Goal: Find specific page/section: Find specific page/section

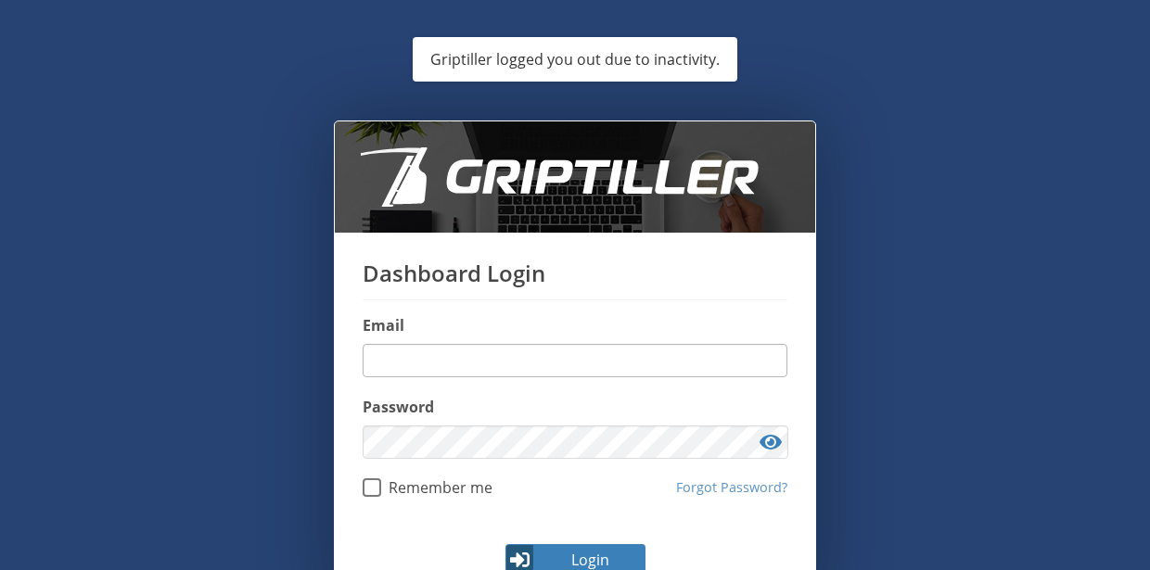
click at [449, 344] on input "email" at bounding box center [575, 360] width 425 height 33
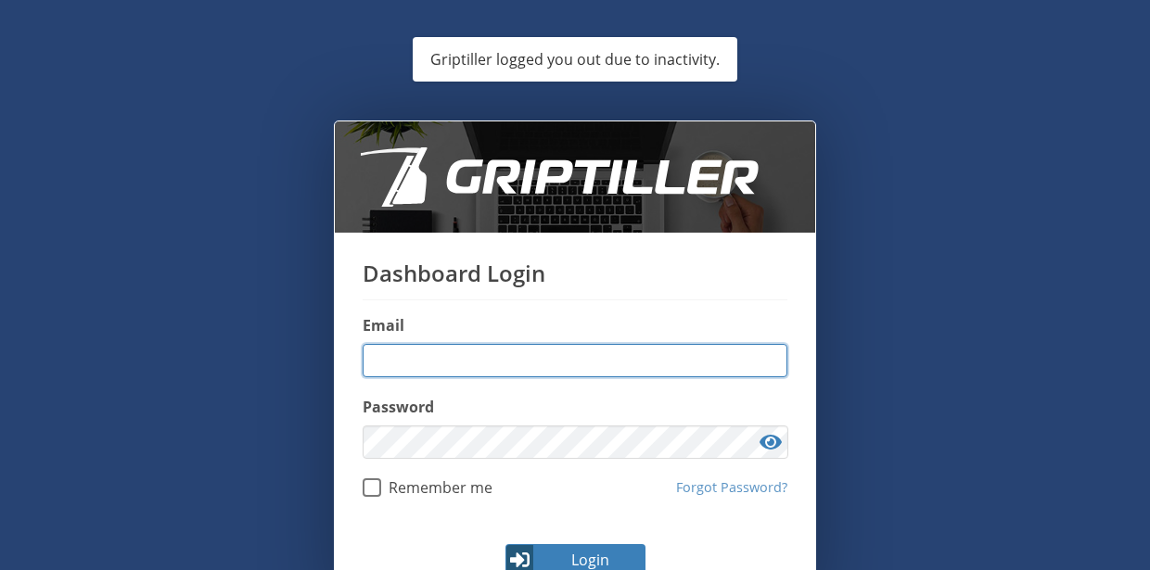
type input "**********"
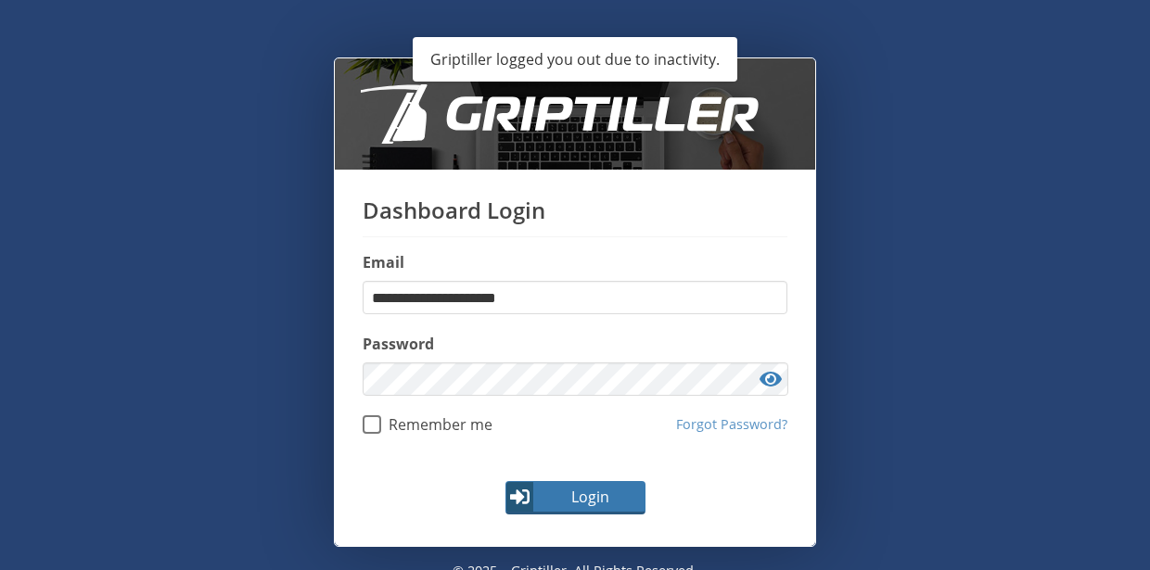
scroll to position [85, 0]
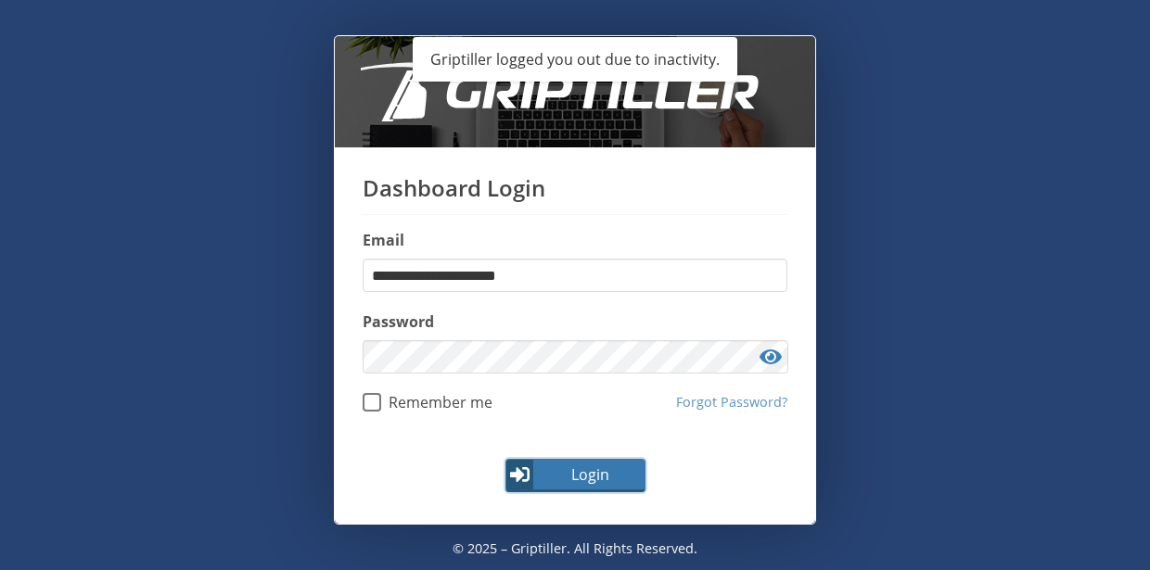
click at [560, 465] on span "Login" at bounding box center [590, 475] width 108 height 22
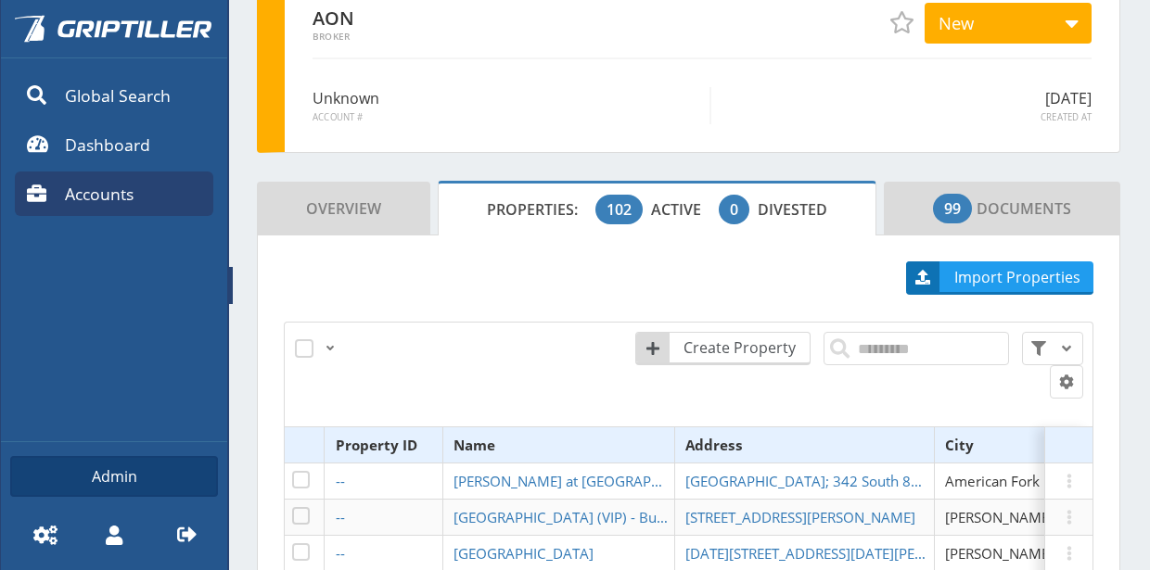
scroll to position [93, 0]
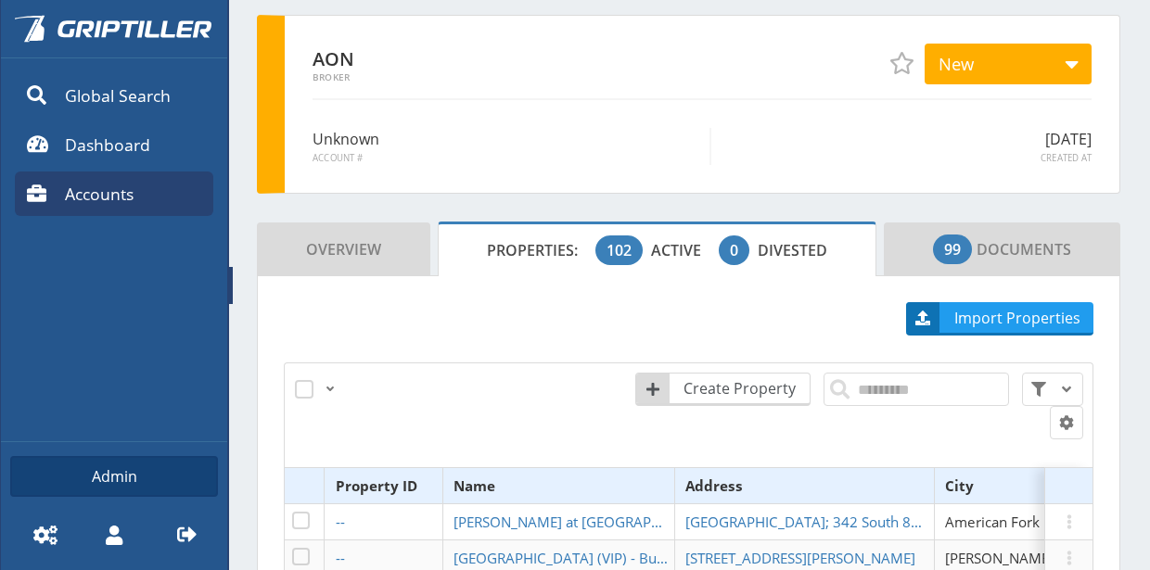
click at [106, 199] on span "Accounts" at bounding box center [99, 194] width 69 height 24
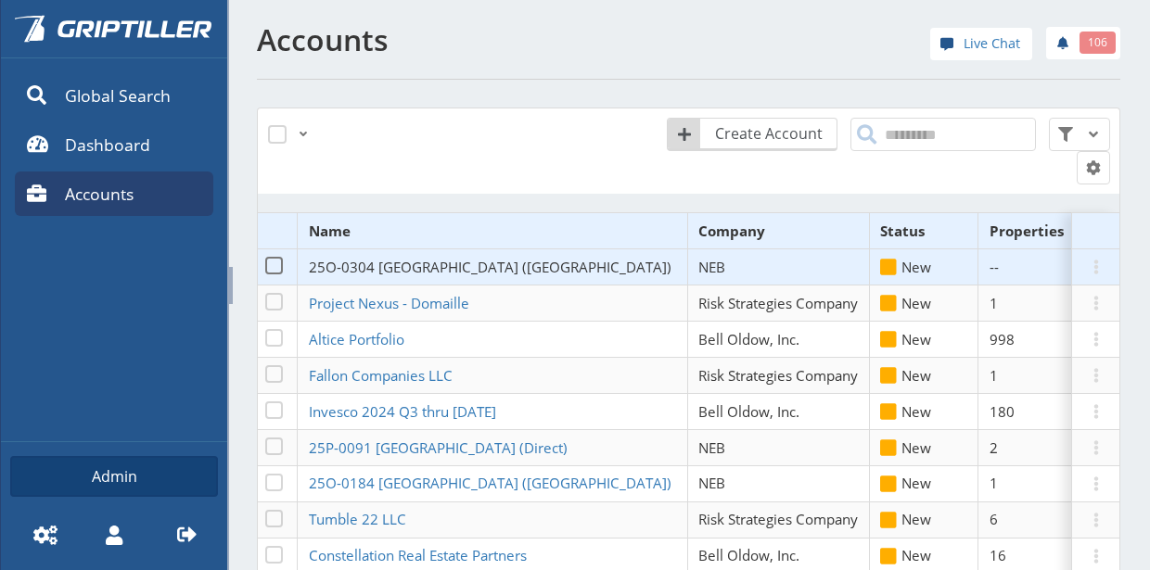
click at [382, 263] on span "25O-0304 [GEOGRAPHIC_DATA] ([GEOGRAPHIC_DATA])" at bounding box center [490, 267] width 363 height 19
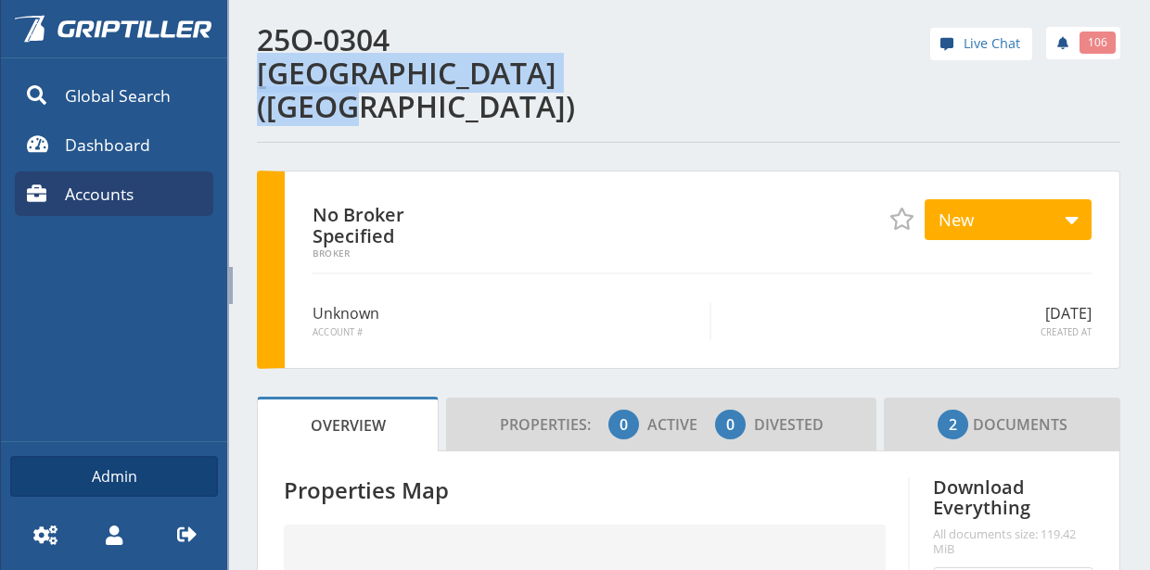
drag, startPoint x: 401, startPoint y: 40, endPoint x: 356, endPoint y: 71, distance: 55.3
click at [356, 71] on h1 "25O-0304 [GEOGRAPHIC_DATA] ([GEOGRAPHIC_DATA])" at bounding box center [467, 73] width 421 height 100
copy h1 "Pine Canyon Club ([GEOGRAPHIC_DATA])"
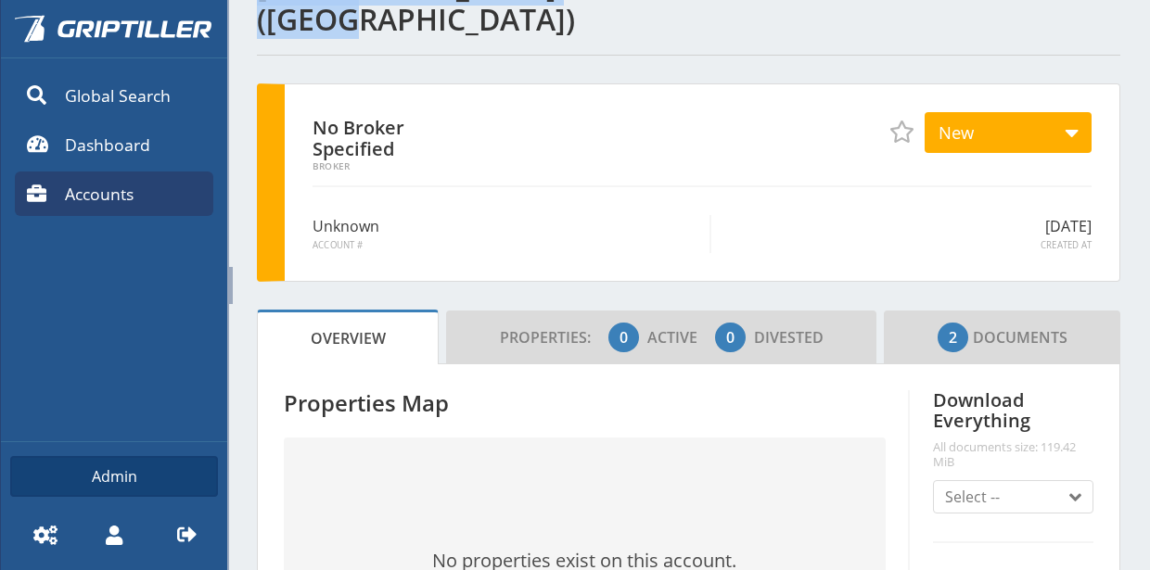
scroll to position [185, 0]
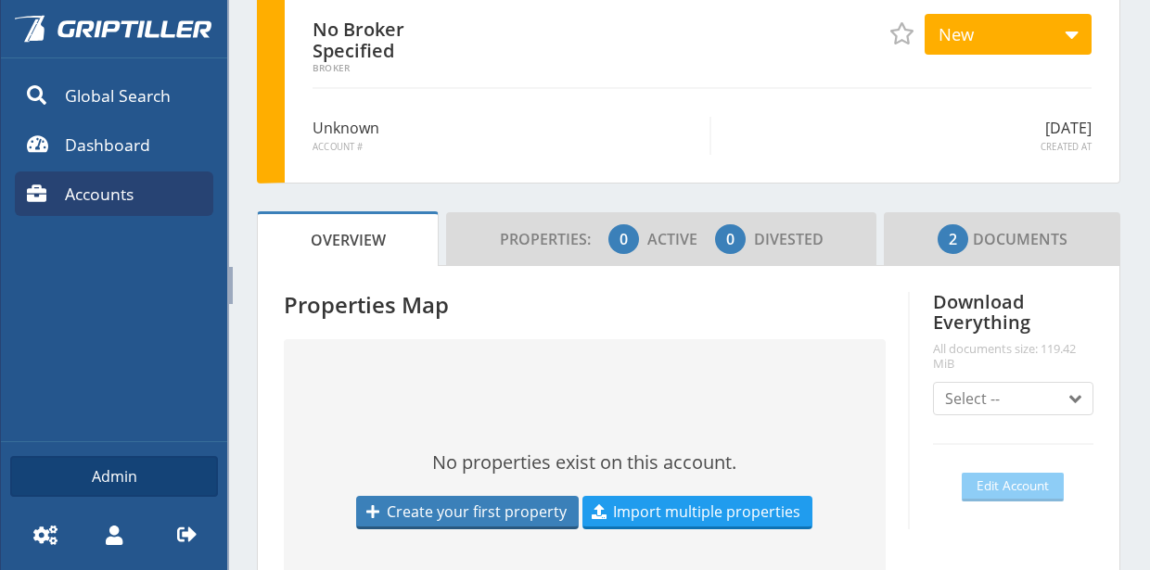
click at [962, 221] on span "2 Documents" at bounding box center [1002, 239] width 130 height 37
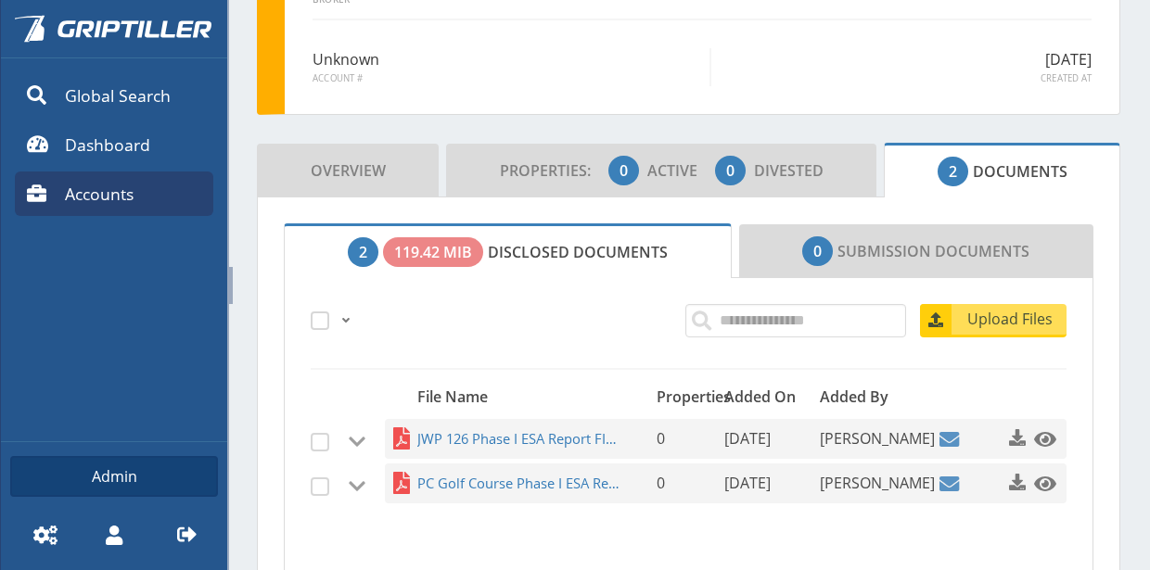
scroll to position [371, 0]
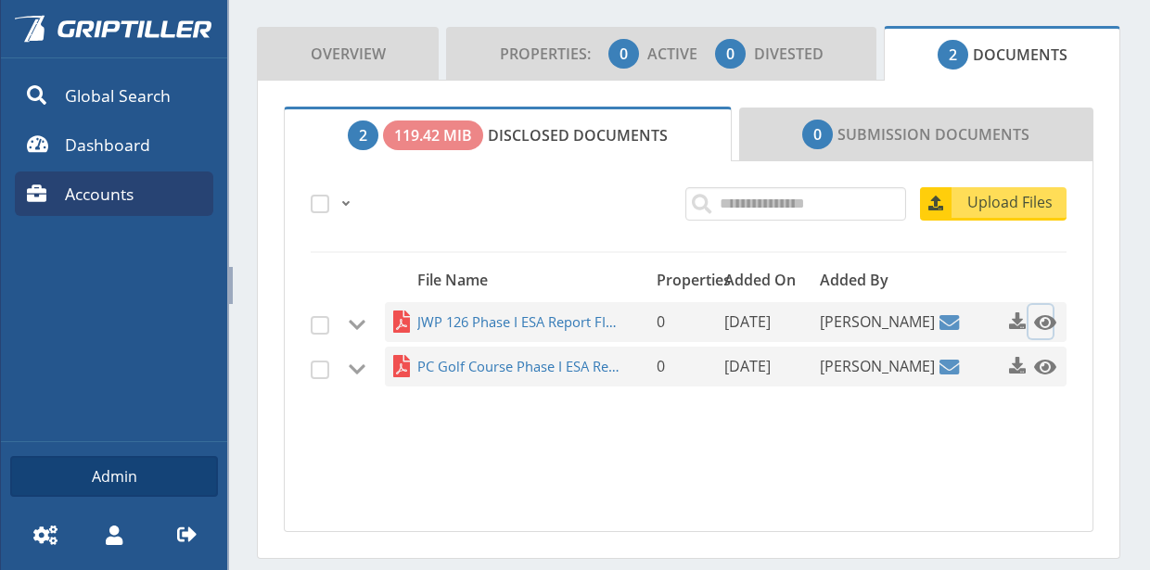
click at [1034, 312] on span at bounding box center [1045, 323] width 22 height 22
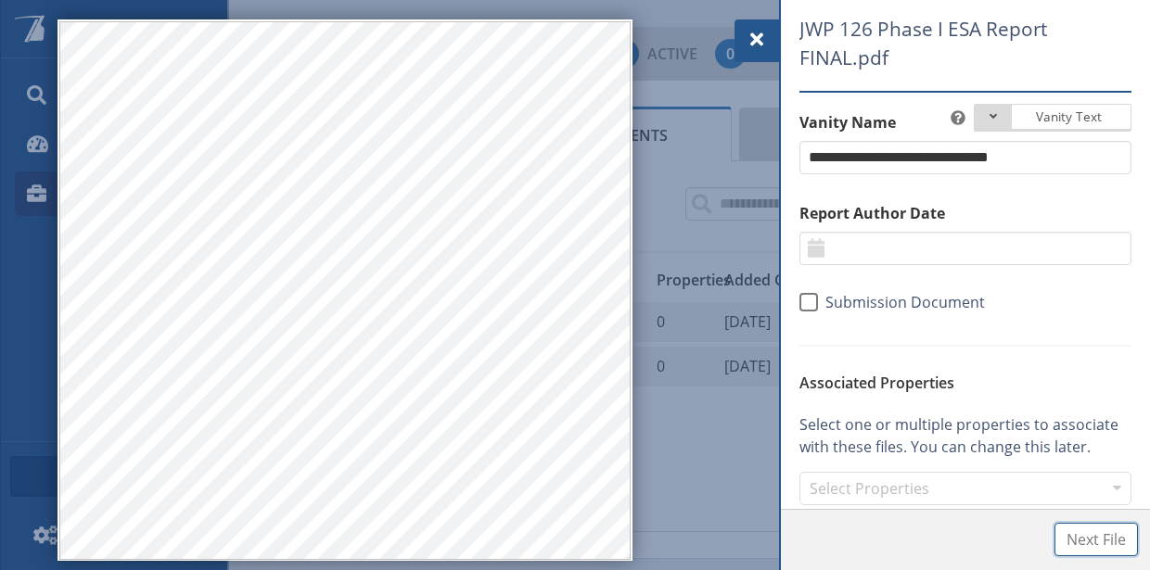
click at [1091, 532] on span "Next File" at bounding box center [1095, 539] width 59 height 22
click at [762, 42] on span at bounding box center [756, 40] width 22 height 22
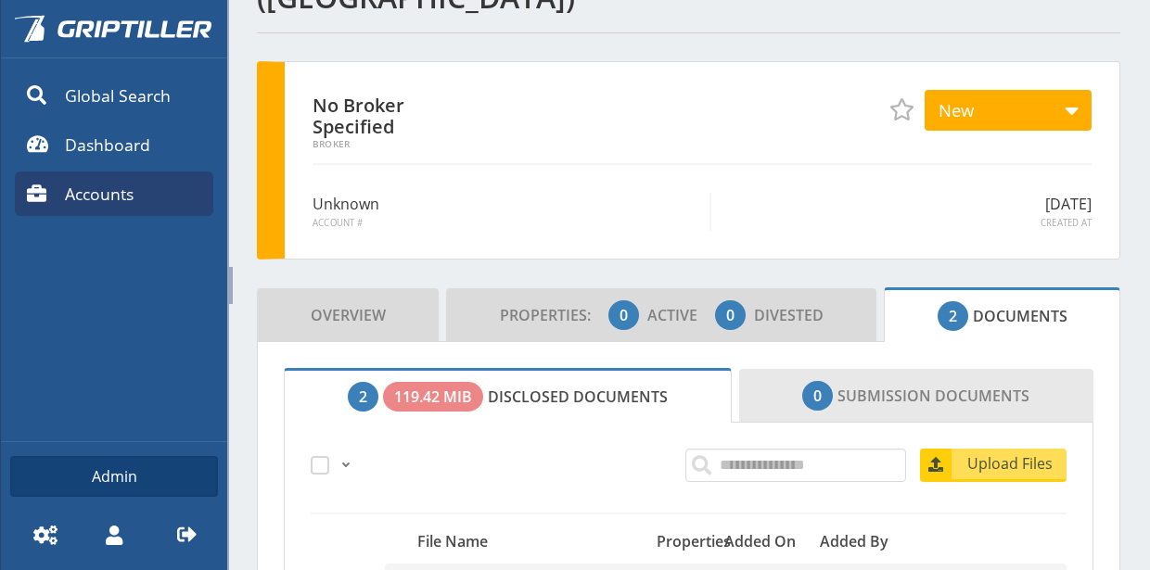
scroll to position [393, 0]
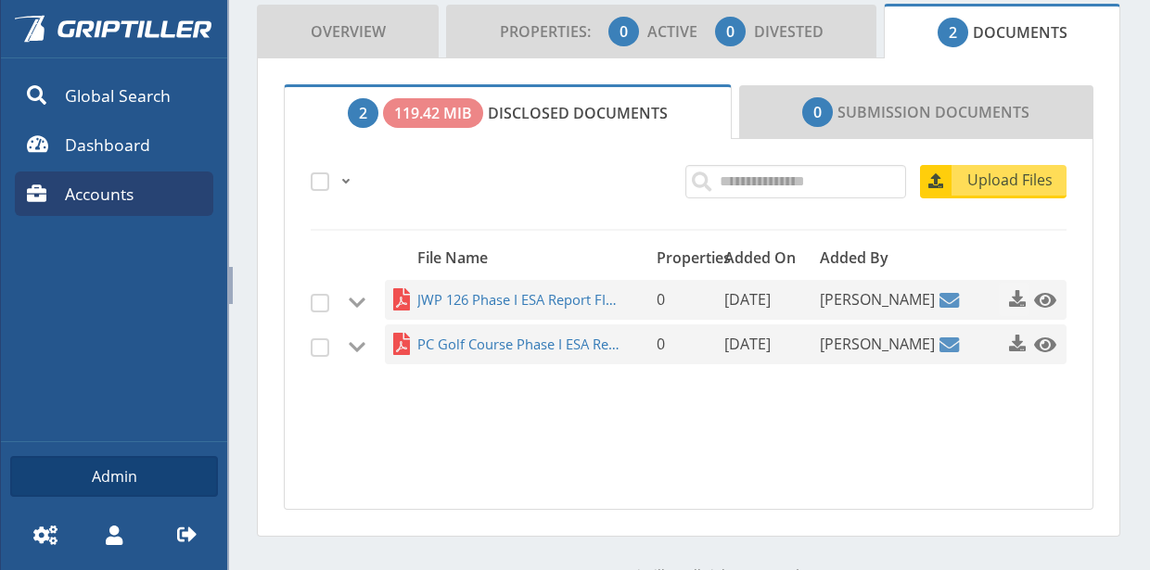
click at [1008, 289] on span "button" at bounding box center [1017, 298] width 19 height 19
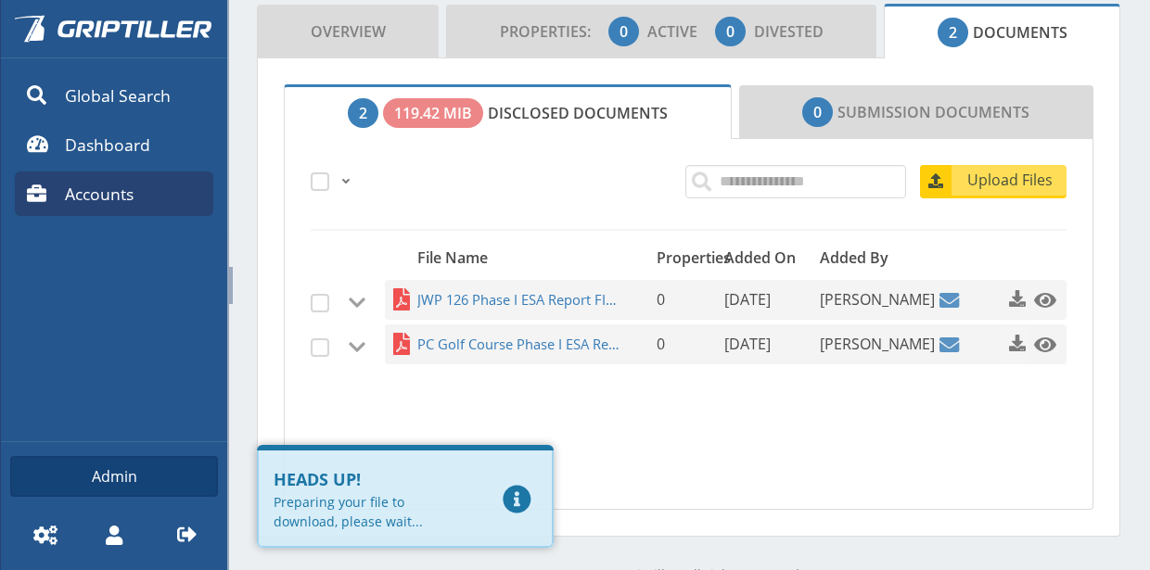
click at [1008, 334] on span "button" at bounding box center [1017, 343] width 19 height 19
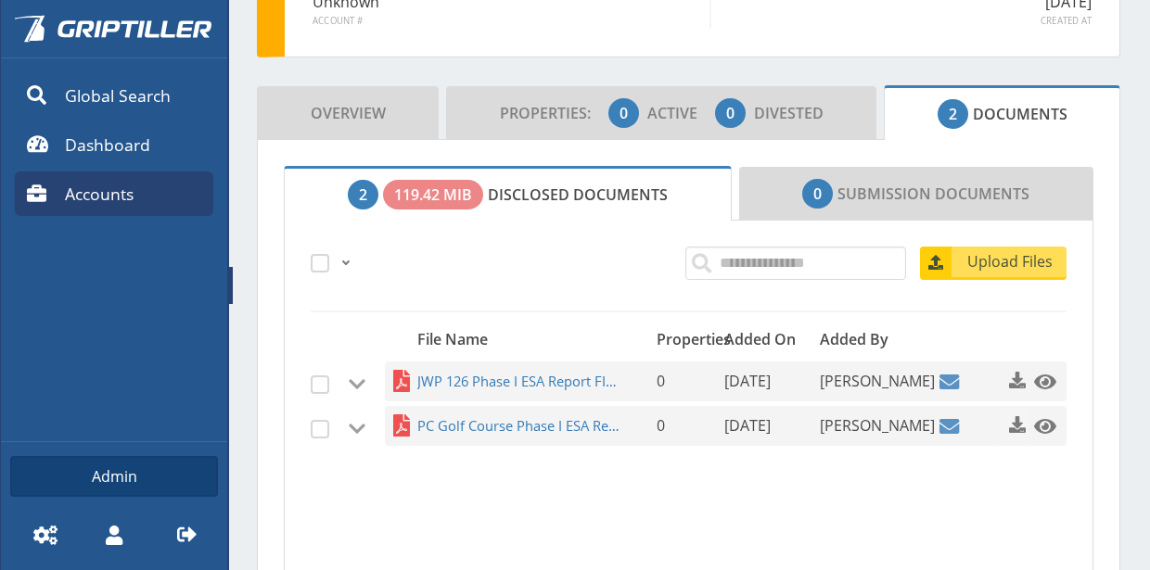
scroll to position [208, 0]
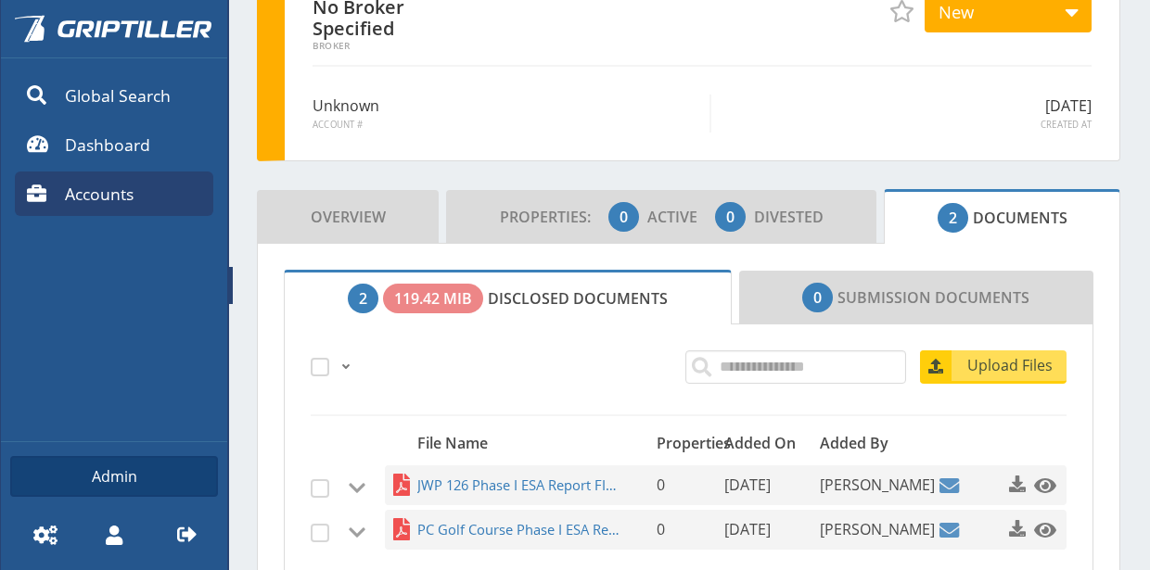
click at [135, 207] on link "Accounts" at bounding box center [114, 194] width 198 height 45
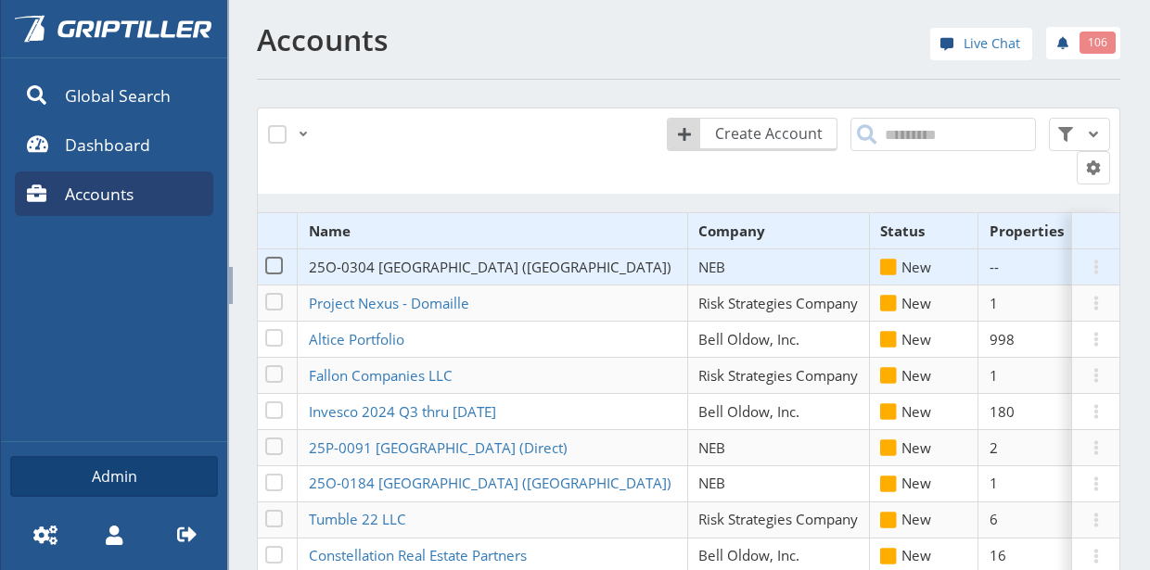
click at [384, 268] on span "25O-0304 [GEOGRAPHIC_DATA] ([GEOGRAPHIC_DATA])" at bounding box center [490, 267] width 363 height 19
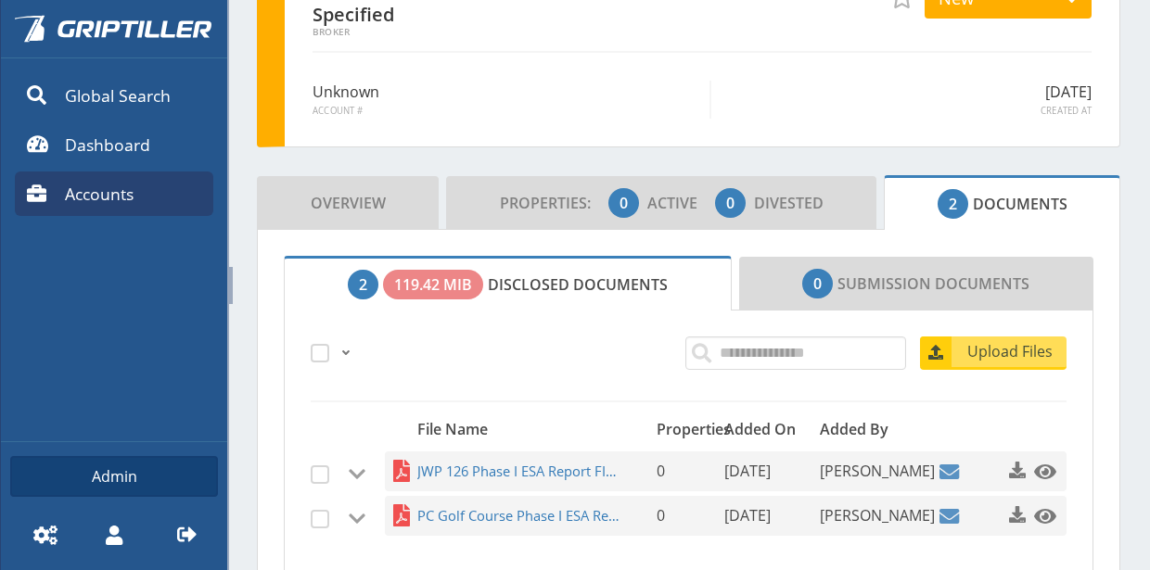
scroll to position [278, 0]
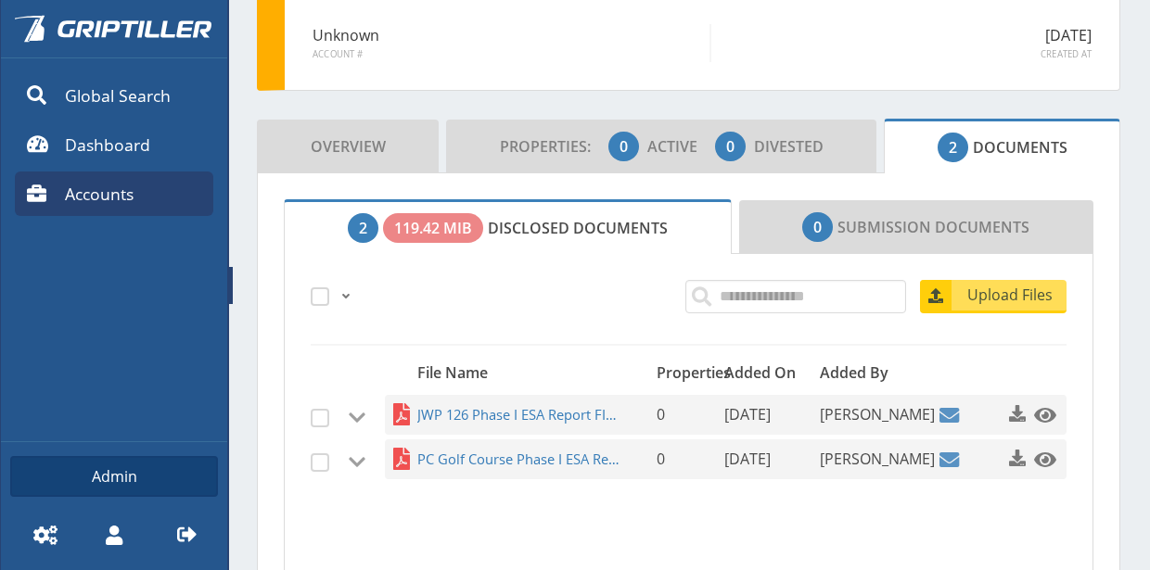
click at [109, 196] on span "Accounts" at bounding box center [99, 194] width 69 height 24
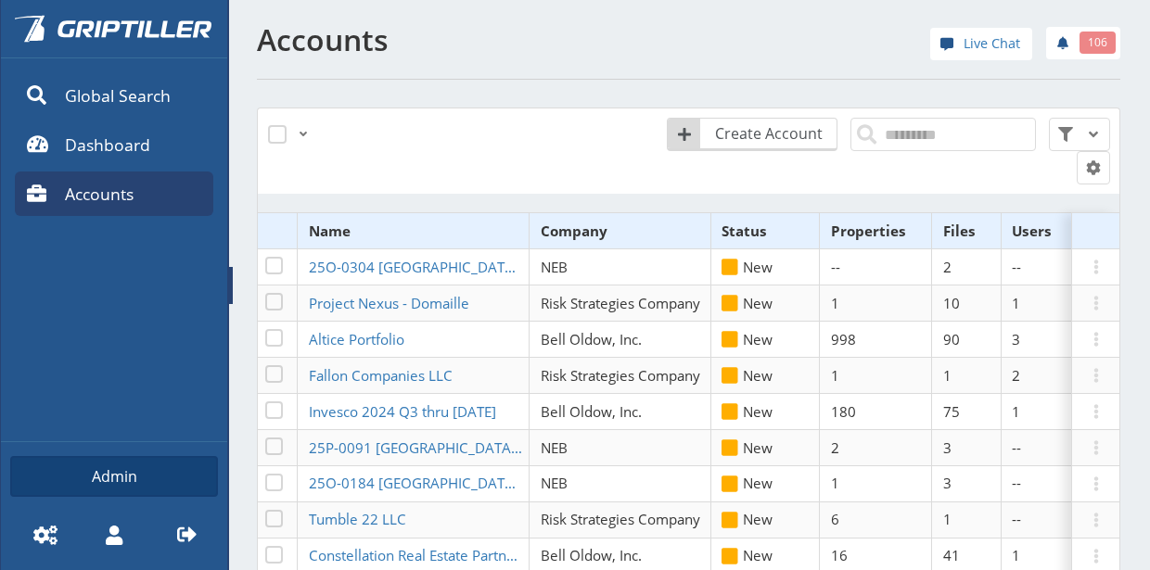
click at [158, 208] on link "Accounts" at bounding box center [114, 194] width 198 height 45
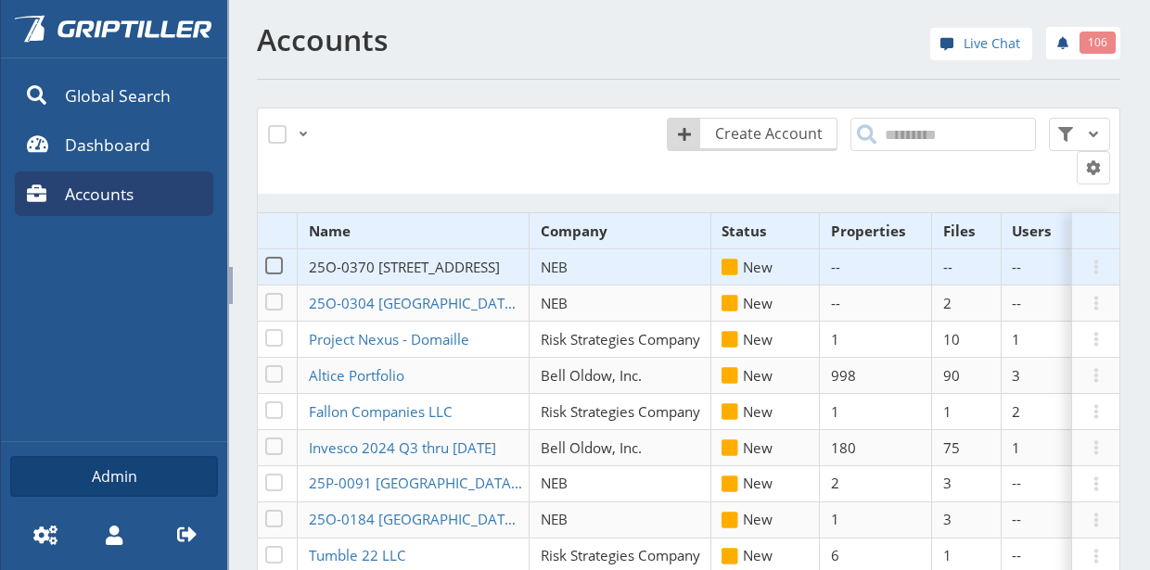
click at [414, 262] on span "25O-0370 191 Chrystie St (Hanover)" at bounding box center [404, 267] width 191 height 19
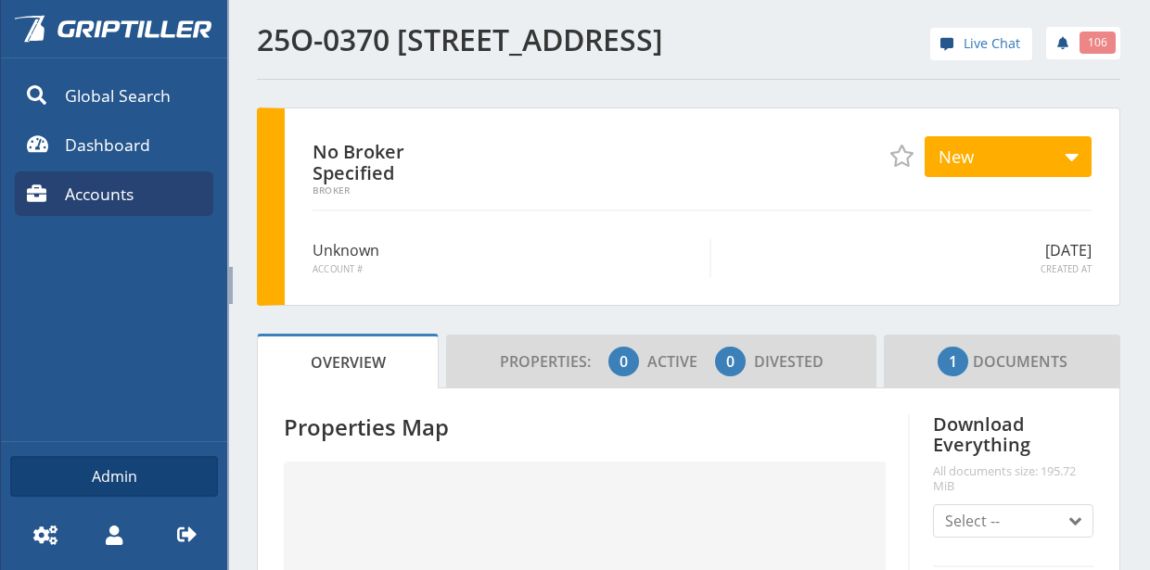
drag, startPoint x: 404, startPoint y: 39, endPoint x: 409, endPoint y: 72, distance: 33.7
click at [409, 57] on h1 "25O-0370 191 Chrystie St (Hanover)" at bounding box center [467, 39] width 421 height 33
copy h1 "191 Chrystie St (Hanover)"
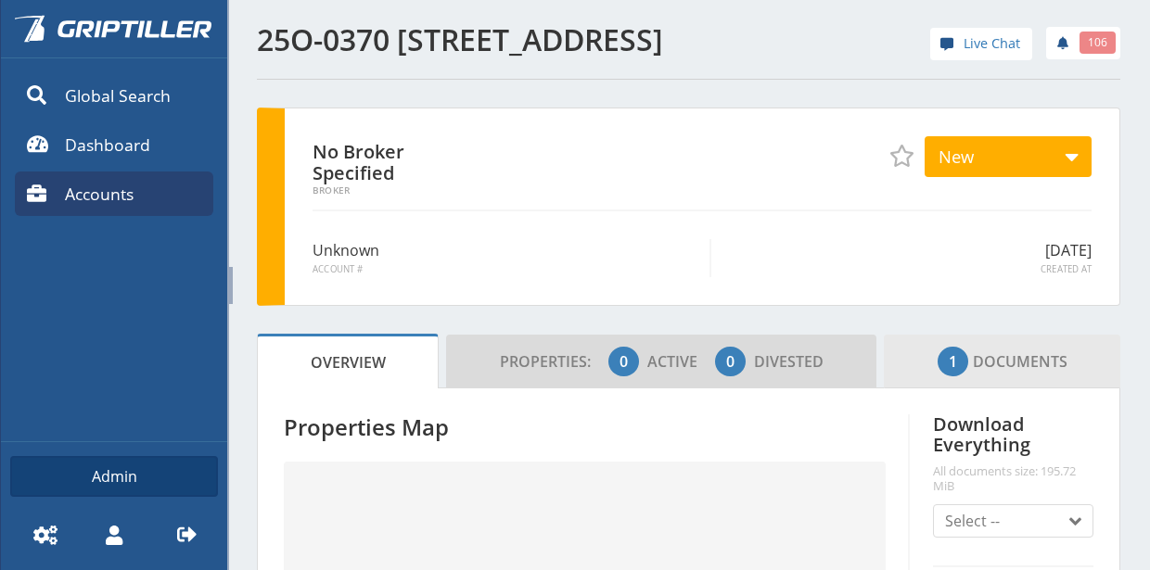
click at [918, 388] on link "1 Documents" at bounding box center [1002, 362] width 236 height 54
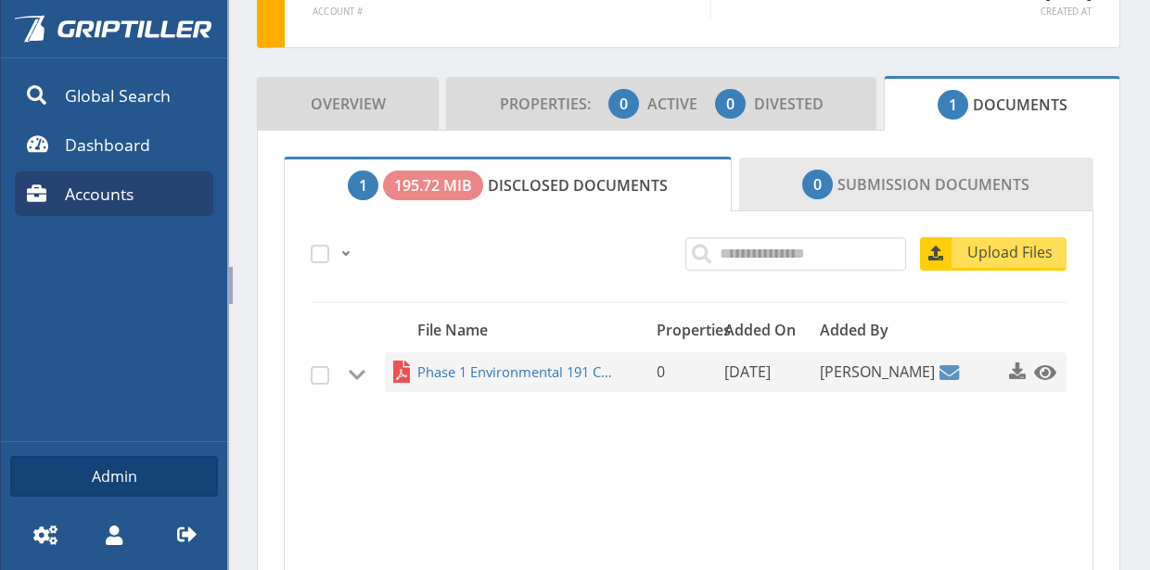
scroll to position [371, 0]
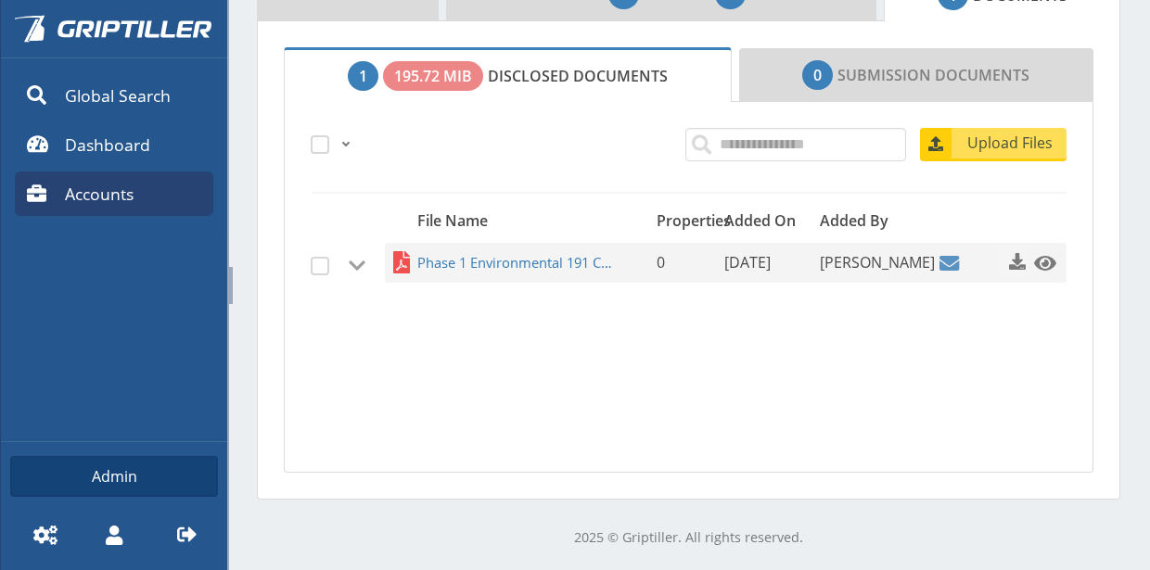
click at [1008, 271] on span "button" at bounding box center [1017, 261] width 19 height 19
